Goal: Book appointment/travel/reservation

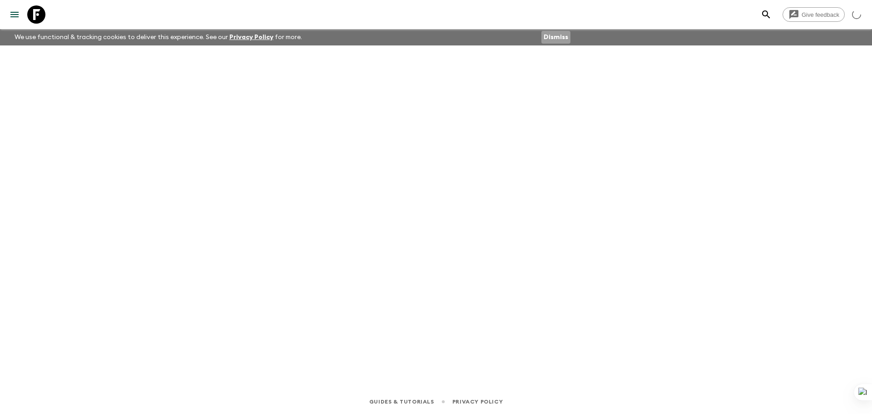
click at [559, 42] on button "Dismiss" at bounding box center [556, 37] width 29 height 13
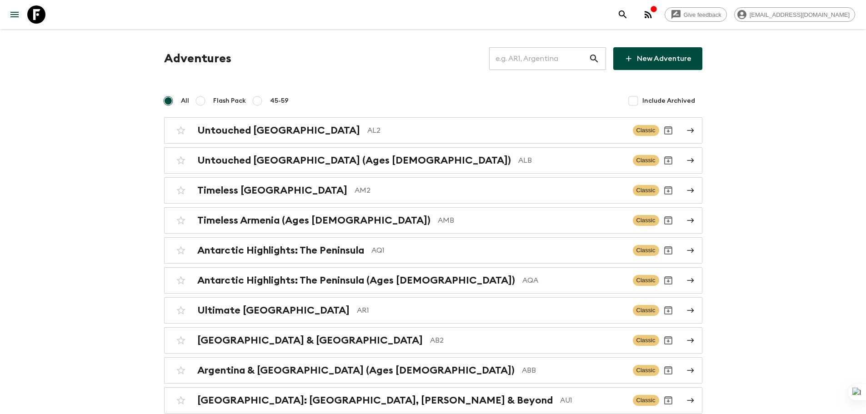
click at [537, 65] on input "text" at bounding box center [539, 58] width 100 height 25
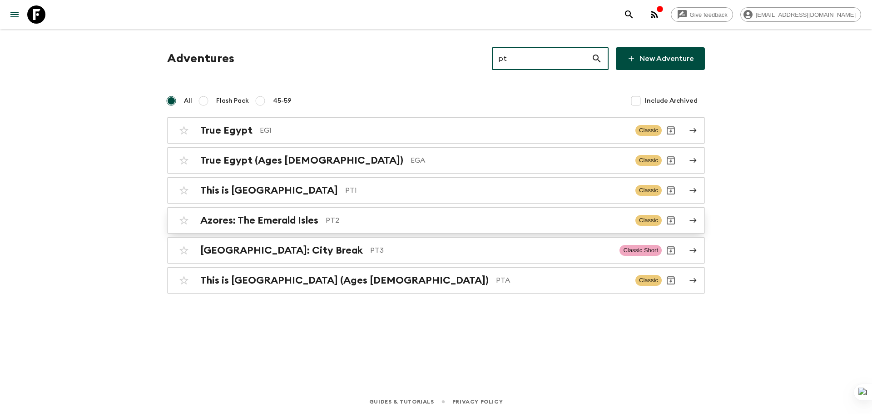
type input "pt"
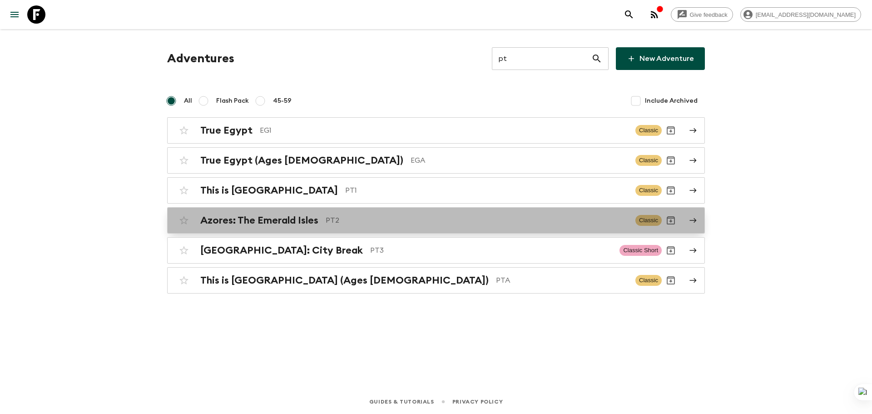
click at [443, 215] on p "PT2" at bounding box center [477, 220] width 303 height 11
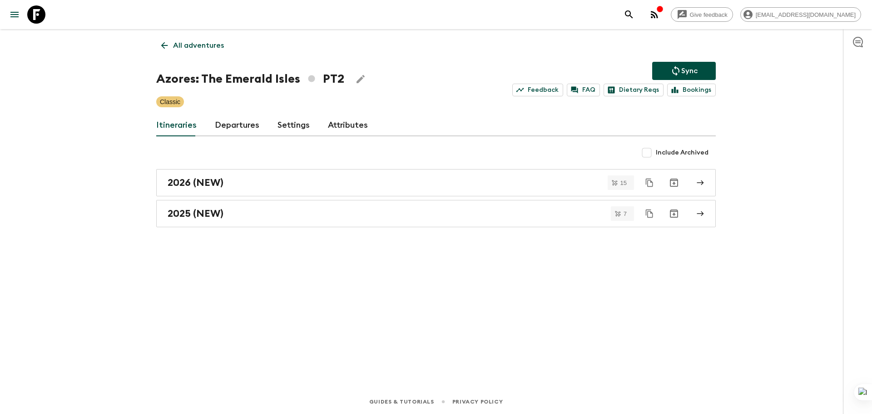
click at [230, 127] on link "Departures" at bounding box center [237, 126] width 45 height 22
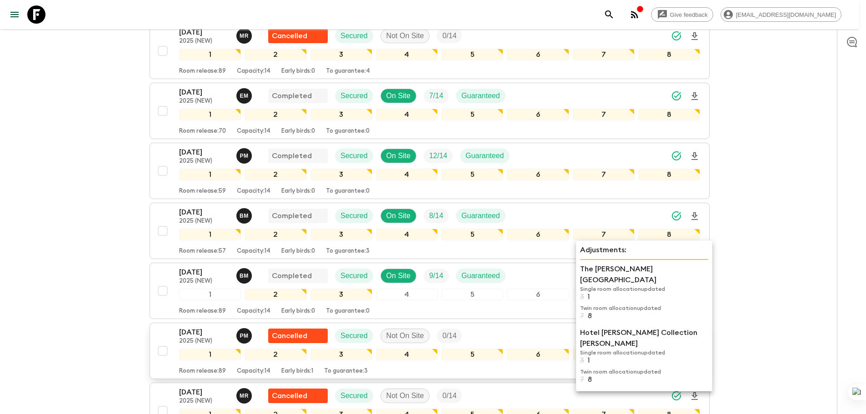
scroll to position [273, 0]
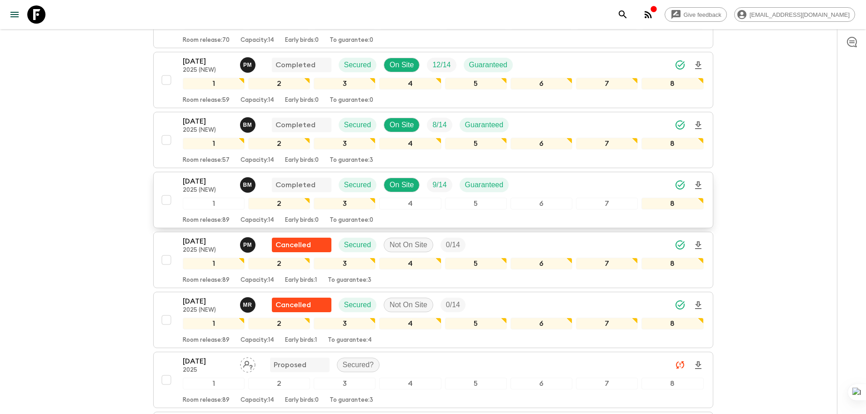
click at [215, 182] on p "[DATE]" at bounding box center [208, 181] width 50 height 11
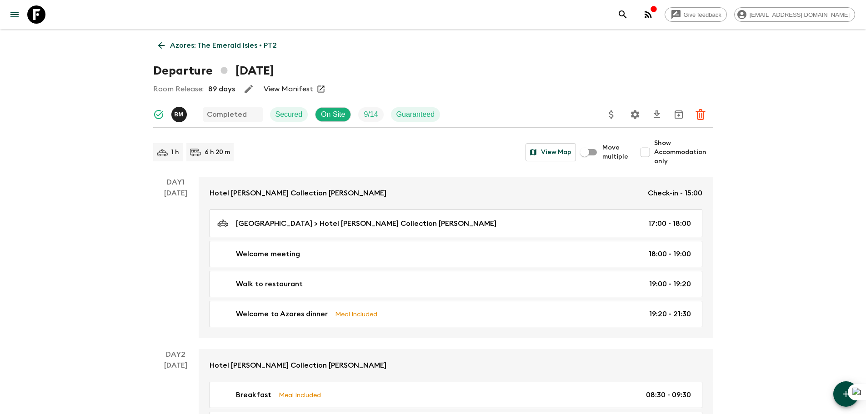
click at [299, 89] on link "View Manifest" at bounding box center [289, 89] width 50 height 9
